Goal: Task Accomplishment & Management: Complete application form

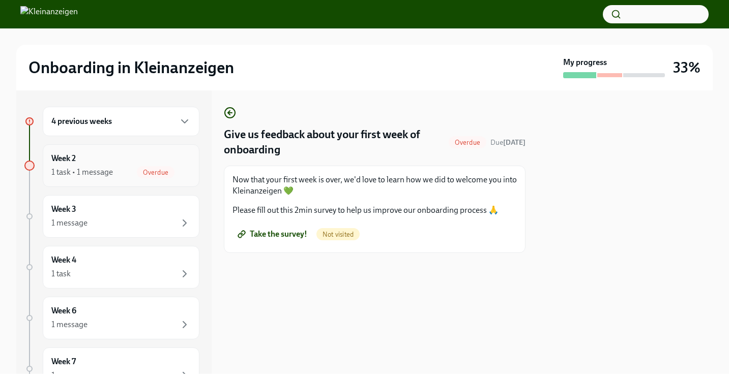
click at [135, 162] on div "Week 2 1 task • 1 message Overdue" at bounding box center [120, 165] width 139 height 25
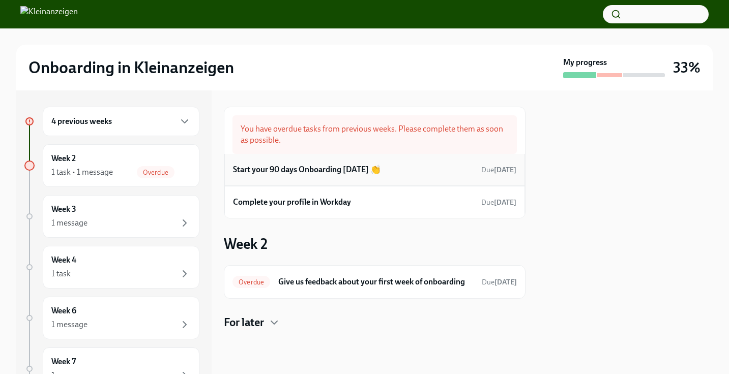
click at [321, 173] on h6 "Start your 90 days Onboarding [DATE] 👏" at bounding box center [306, 169] width 147 height 11
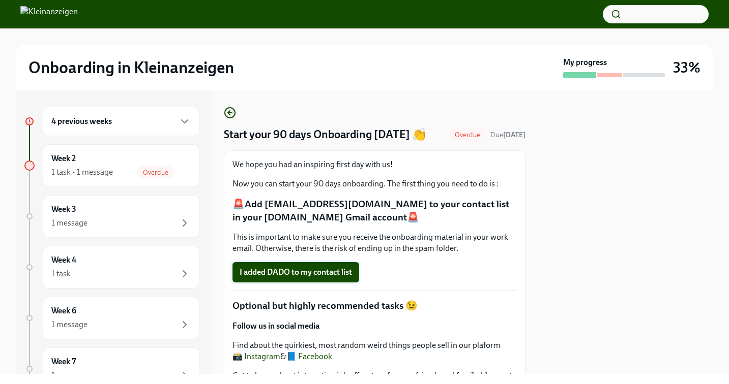
click at [313, 275] on span "I added DADO to my contact list" at bounding box center [296, 272] width 112 height 10
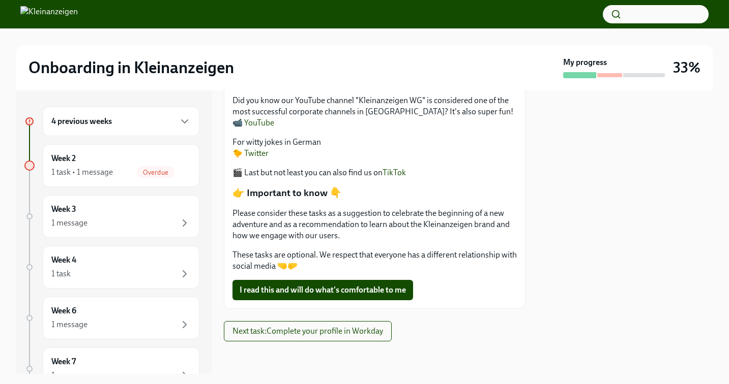
scroll to position [316, 0]
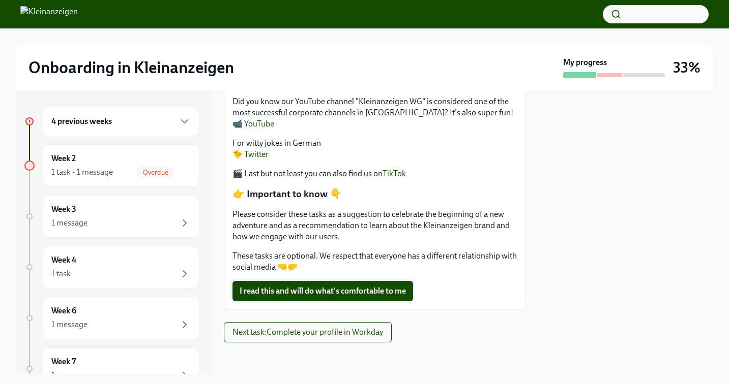
click at [371, 296] on span "I read this and will do what's comfortable to me" at bounding box center [323, 291] width 166 height 10
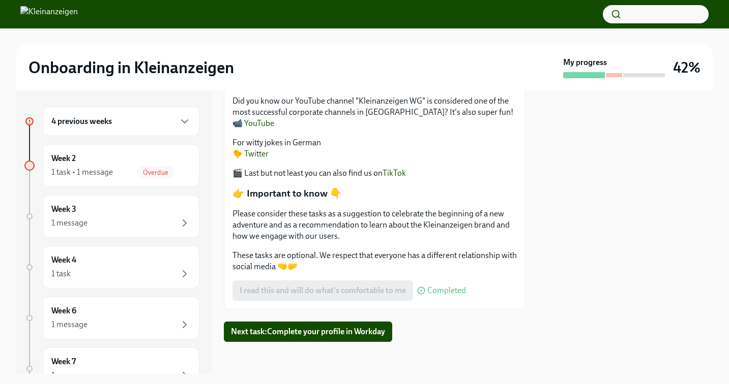
scroll to position [317, 0]
click at [149, 164] on div "Week 2 1 task • 1 message Overdue" at bounding box center [120, 165] width 139 height 25
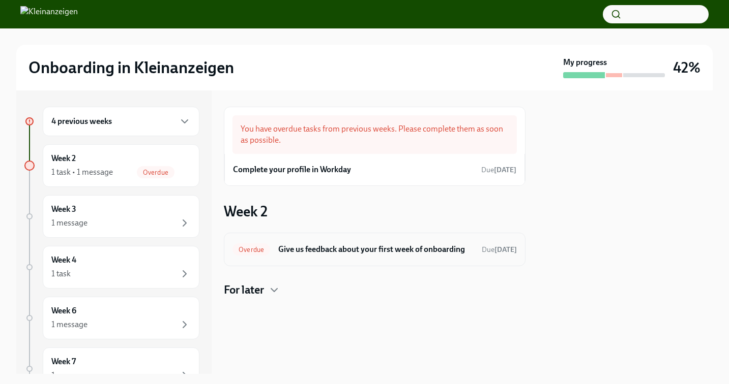
click at [330, 249] on h6 "Give us feedback about your first week of onboarding" at bounding box center [375, 249] width 195 height 11
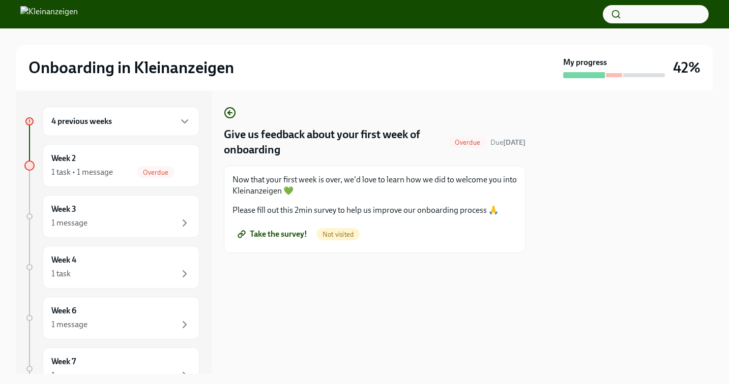
click at [285, 235] on span "Take the survey!" at bounding box center [274, 234] width 68 height 10
